Goal: Find specific page/section

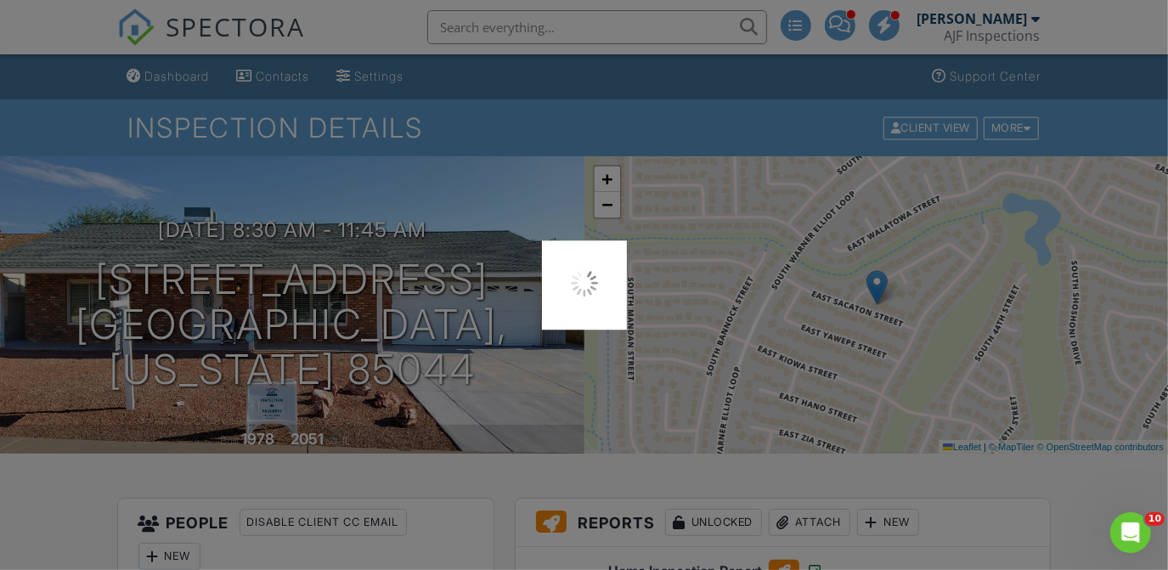
click at [584, 19] on div at bounding box center [584, 285] width 1168 height 570
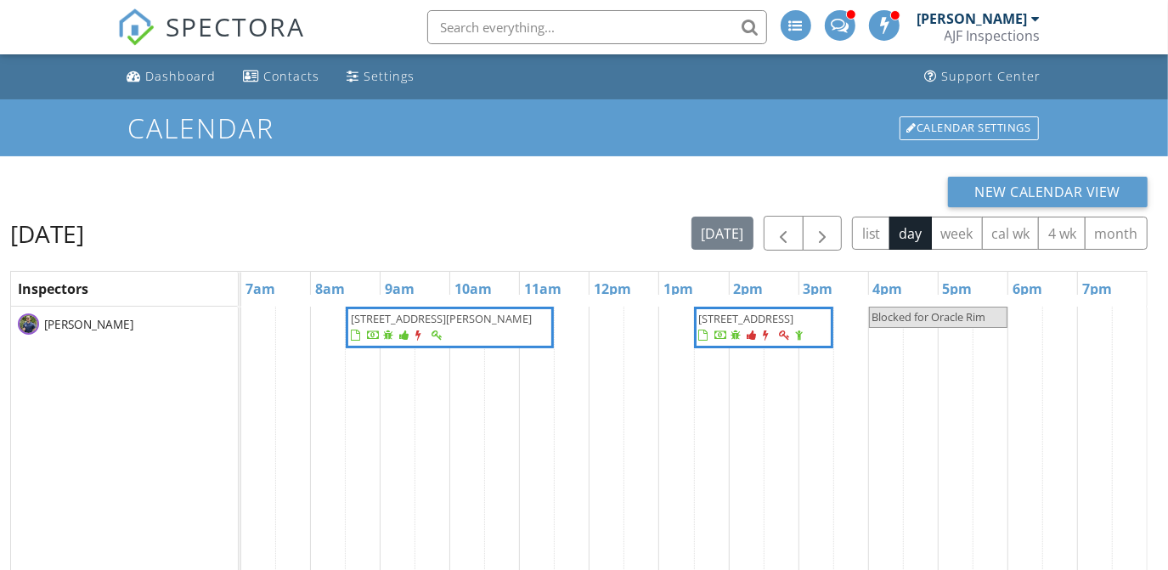
click at [607, 31] on input "text" at bounding box center [597, 27] width 340 height 34
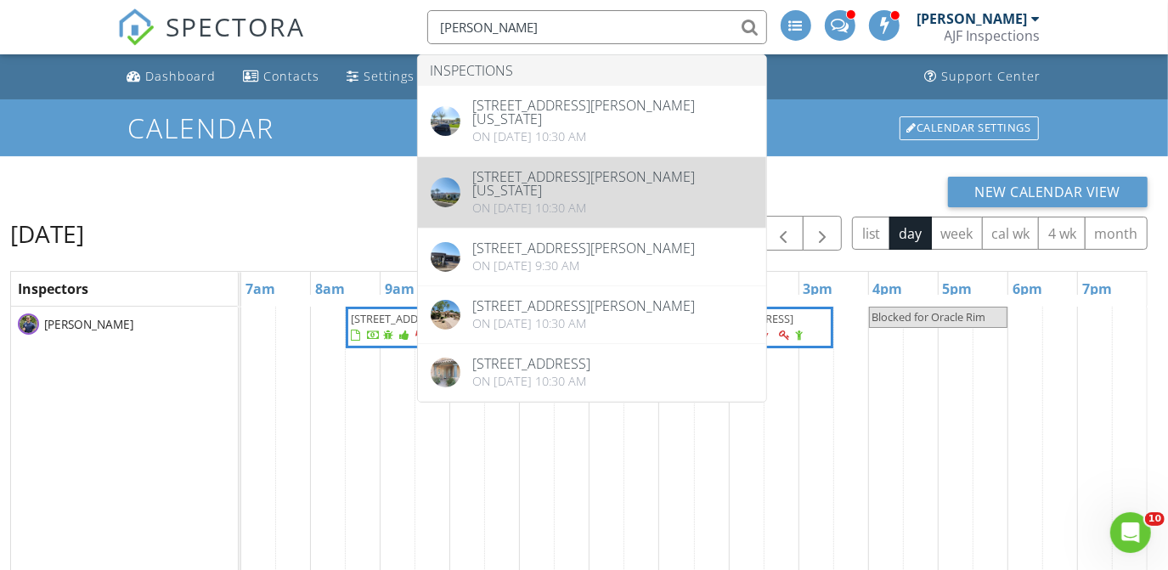
type input "butler"
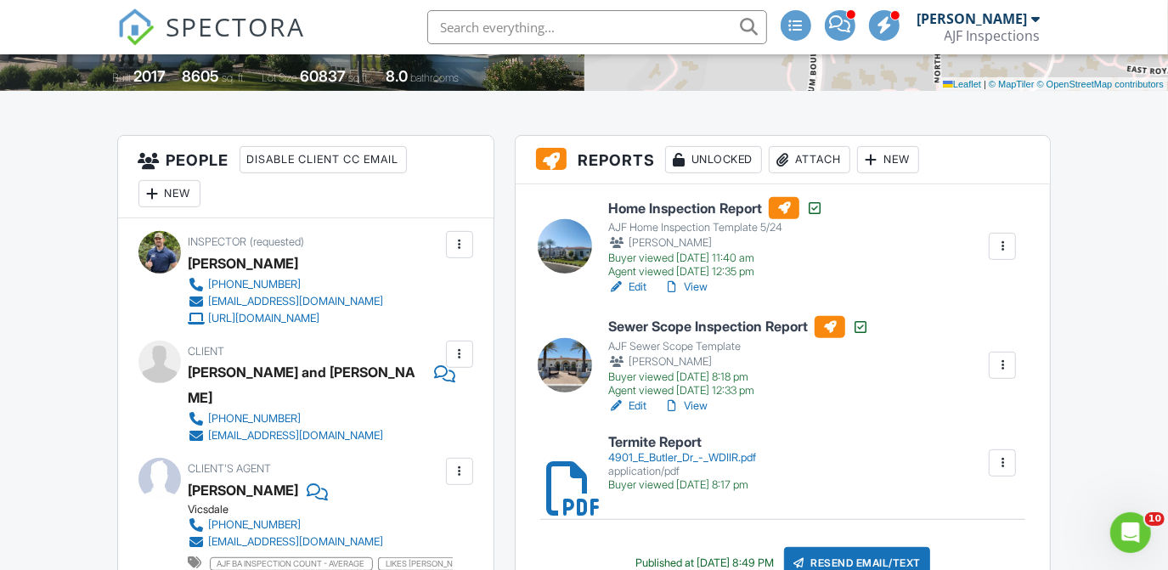
click at [651, 205] on h6 "Home Inspection Report" at bounding box center [715, 208] width 215 height 22
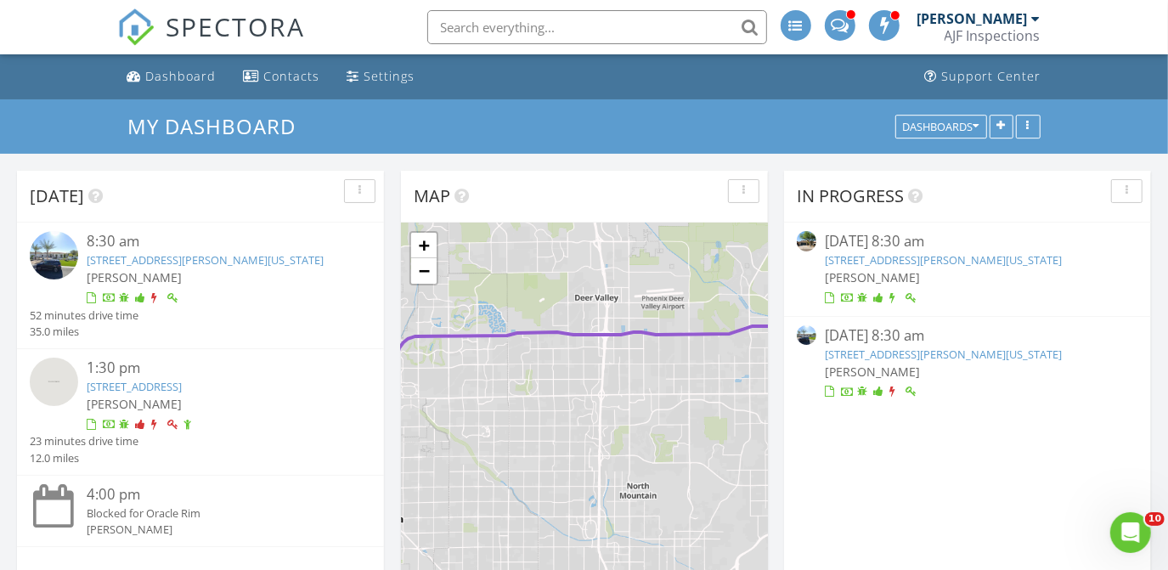
click at [115, 263] on link "[STREET_ADDRESS][PERSON_NAME][US_STATE]" at bounding box center [205, 259] width 237 height 15
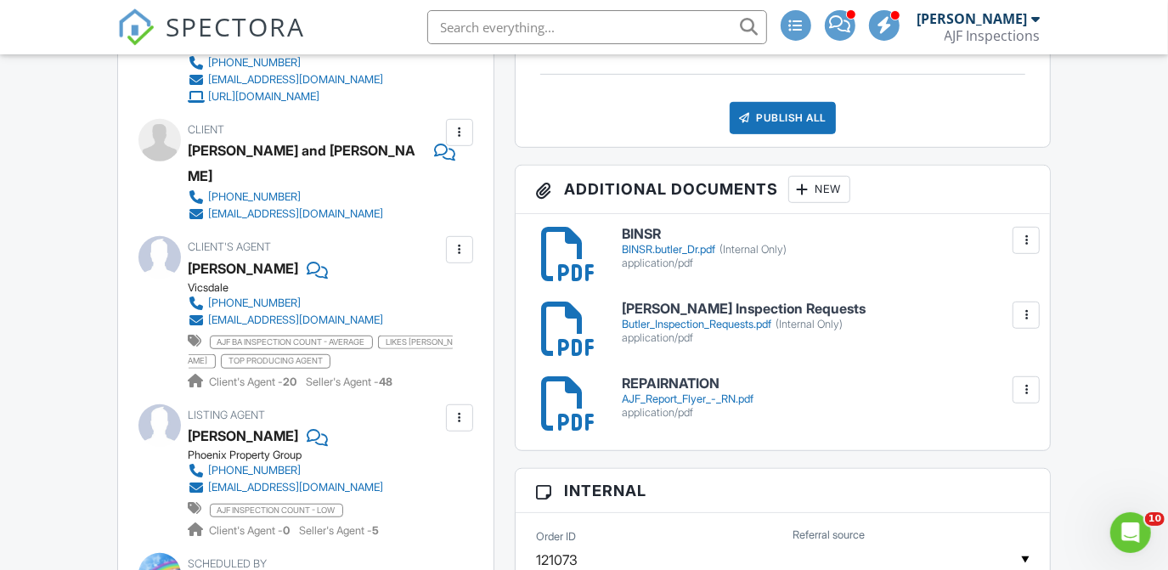
click at [634, 243] on div "BINSR.butler_Dr.pdf (Internal Only)" at bounding box center [826, 250] width 409 height 14
